Goal: Navigation & Orientation: Find specific page/section

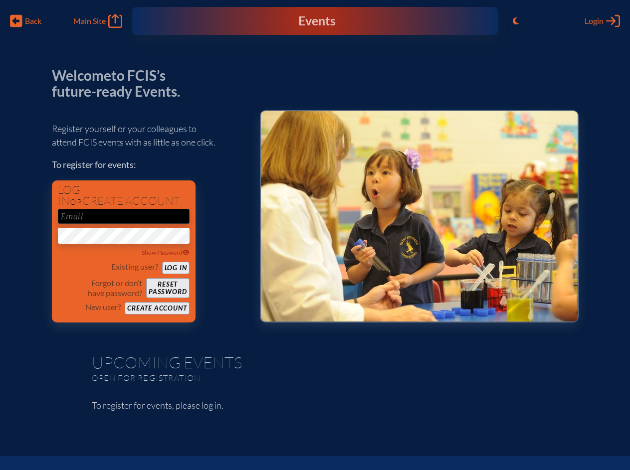
click at [26, 21] on span "Back" at bounding box center [33, 21] width 16 height 10
click at [515, 21] on icon "Toggle to Light Mode" at bounding box center [515, 21] width 6 height 8
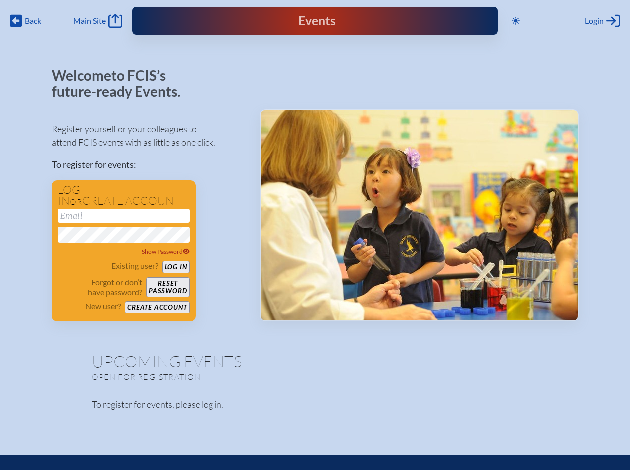
click at [602, 21] on span "Login" at bounding box center [593, 21] width 19 height 10
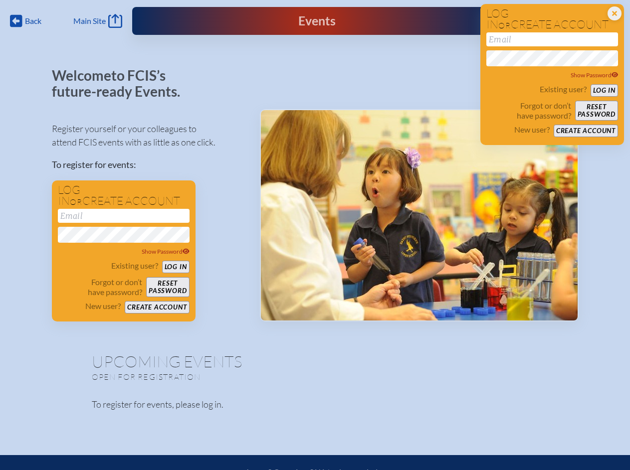
click at [124, 253] on div "Show Password" at bounding box center [124, 252] width 132 height 10
